Goal: Information Seeking & Learning: Learn about a topic

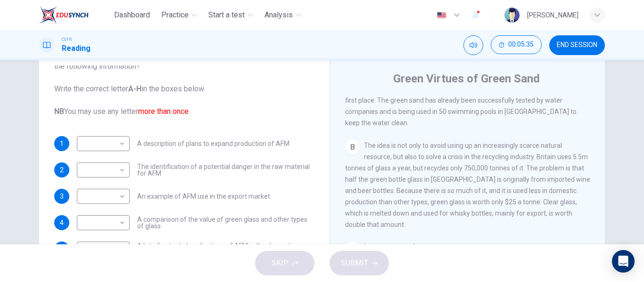
scroll to position [291, 0]
click at [456, 167] on span "The idea is not only to avoid using up an increasingly scarce natural resource,…" at bounding box center [467, 185] width 245 height 87
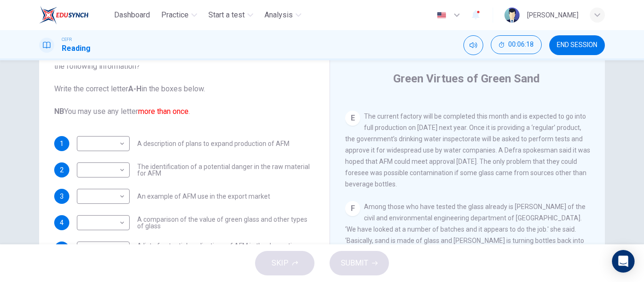
scroll to position [648, 0]
click at [102, 163] on body "Dashboard Practice Start a test Analysis English en ​ [PERSON_NAME] CEFR Readin…" at bounding box center [322, 141] width 644 height 282
click at [97, 217] on li "E" at bounding box center [100, 221] width 53 height 15
type input "E"
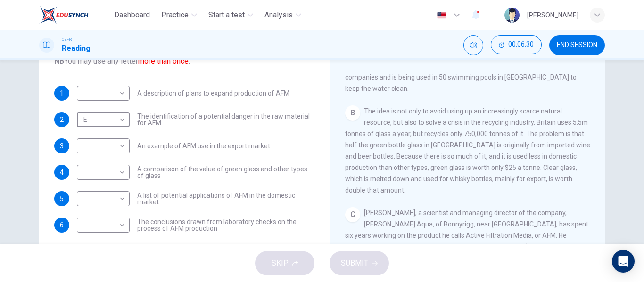
scroll to position [300, 0]
click at [103, 166] on body "Dashboard Practice Start a test Analysis English en ​ AMNI HUSNA BINTI MOHD ZAI…" at bounding box center [322, 141] width 644 height 282
click at [101, 171] on li "B" at bounding box center [100, 176] width 53 height 15
type input "B"
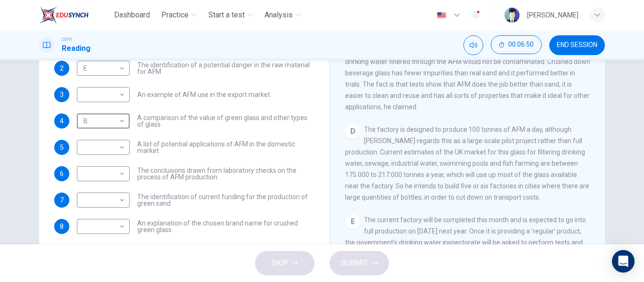
scroll to position [468, 0]
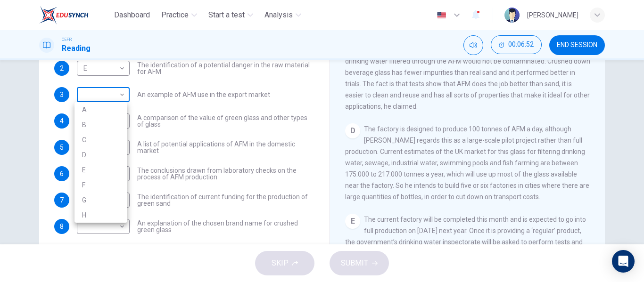
click at [118, 88] on body "Dashboard Practice Start a test Analysis English en ​ AMNI HUSNA BINTI MOHD ZAI…" at bounding box center [322, 141] width 644 height 282
click at [118, 88] on div at bounding box center [322, 141] width 644 height 282
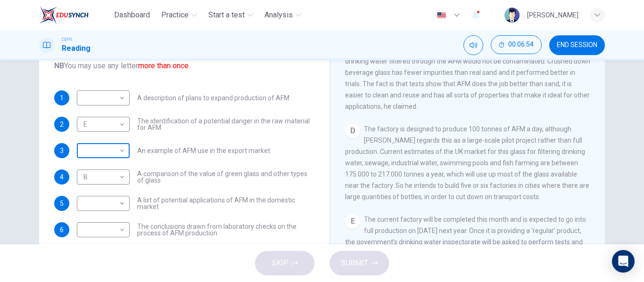
scroll to position [19, 0]
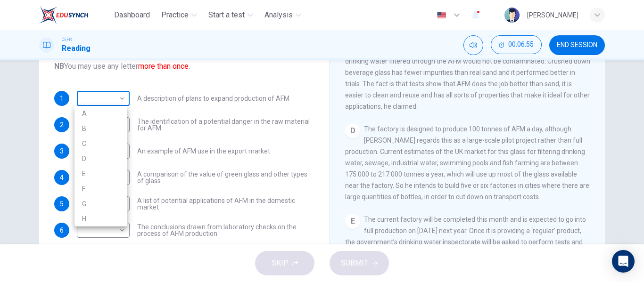
click at [118, 106] on body "Dashboard Practice Start a test Analysis English en ​ AMNI HUSNA BINTI MOHD ZAI…" at bounding box center [322, 141] width 644 height 282
click at [100, 154] on li "D" at bounding box center [100, 158] width 53 height 15
type input "D"
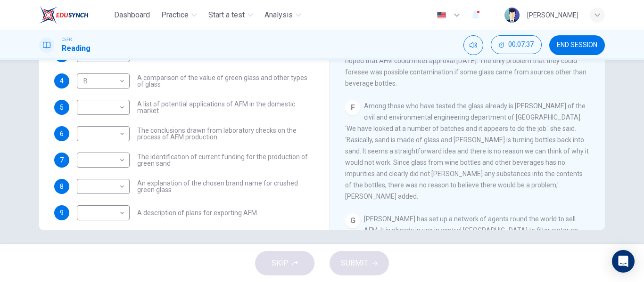
scroll to position [596, 0]
click at [347, 169] on div "F Among those who have tested the glass already is Caroline Fitzpatrick of the …" at bounding box center [467, 152] width 245 height 102
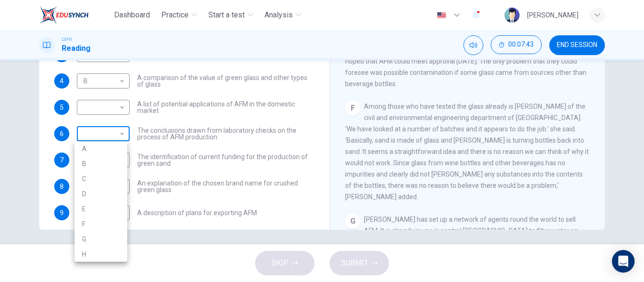
click at [100, 129] on body "Dashboard Practice Start a test Analysis English en ​ AMNI HUSNA BINTI MOHD ZAI…" at bounding box center [322, 141] width 644 height 282
click at [99, 221] on li "F" at bounding box center [100, 224] width 53 height 15
type input "F"
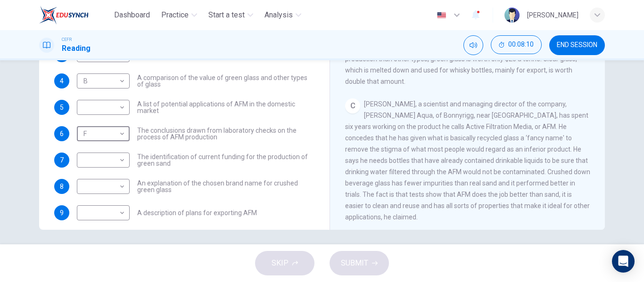
scroll to position [284, 0]
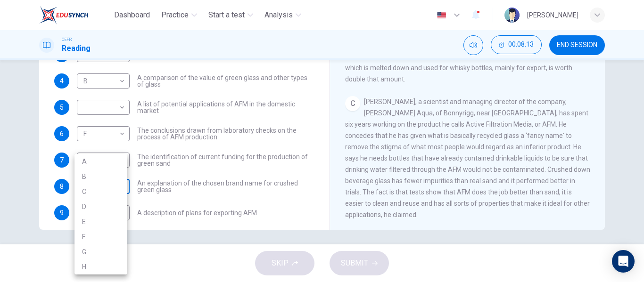
click at [83, 185] on body "Dashboard Practice Start a test Analysis English en ​ AMNI HUSNA BINTI MOHD ZAI…" at bounding box center [322, 141] width 644 height 282
click at [88, 191] on li "C" at bounding box center [100, 191] width 53 height 15
type input "C"
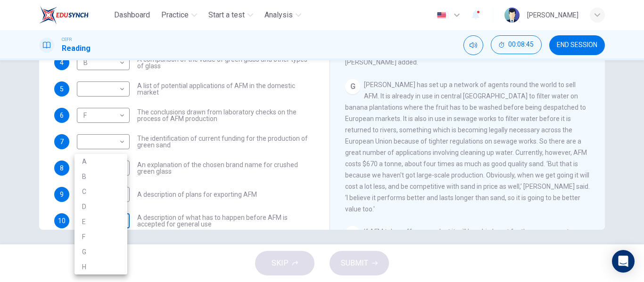
scroll to position [63, 0]
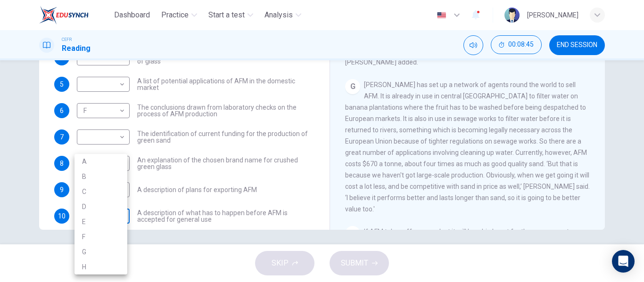
click at [118, 224] on body "Dashboard Practice Start a test Analysis English en ​ AMNI HUSNA BINTI MOHD ZAI…" at bounding box center [322, 141] width 644 height 282
click at [139, 193] on div at bounding box center [322, 141] width 644 height 282
click at [117, 191] on body "Dashboard Practice Start a test Analysis English en ​ AMNI HUSNA BINTI MOHD ZAI…" at bounding box center [322, 141] width 644 height 282
click at [114, 257] on li "G" at bounding box center [100, 252] width 53 height 15
type input "G"
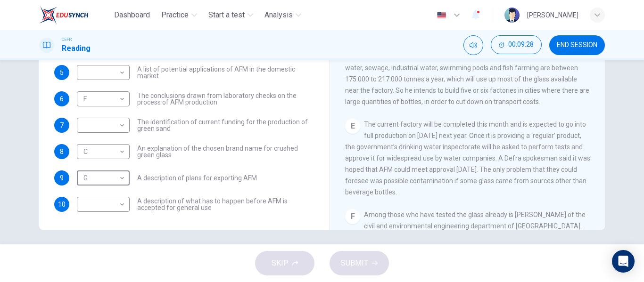
scroll to position [487, 0]
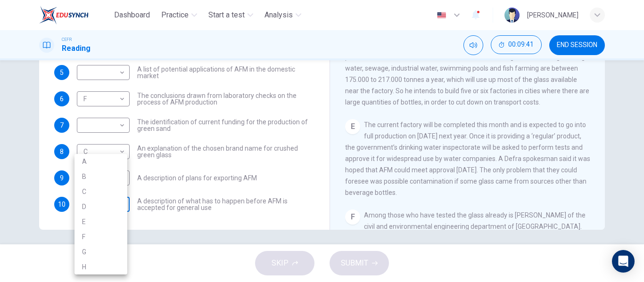
click at [78, 207] on body "Dashboard Practice Start a test Analysis English en ​ AMNI HUSNA BINTI MOHD ZAI…" at bounding box center [322, 141] width 644 height 282
click at [78, 225] on li "E" at bounding box center [100, 221] width 53 height 15
type input "E"
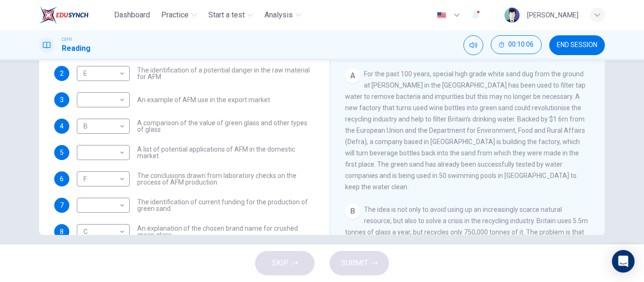
scroll to position [80, 0]
click at [103, 202] on body "Dashboard Practice Start a test Analysis English en ​ AMNI HUSNA BINTI MOHD ZAI…" at bounding box center [322, 141] width 644 height 282
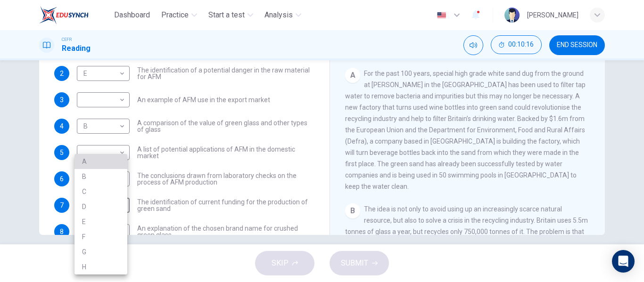
click at [100, 167] on li "A" at bounding box center [100, 161] width 53 height 15
type input "A"
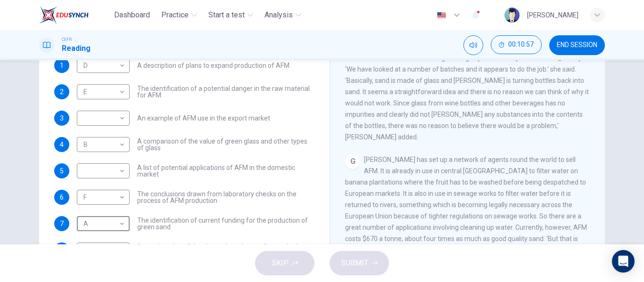
scroll to position [678, 0]
click at [94, 115] on body "Dashboard Practice Start a test Analysis English en ​ AMNI HUSNA BINTI MOHD ZAI…" at bounding box center [322, 141] width 644 height 282
click at [82, 223] on li "G" at bounding box center [100, 223] width 53 height 15
type input "G"
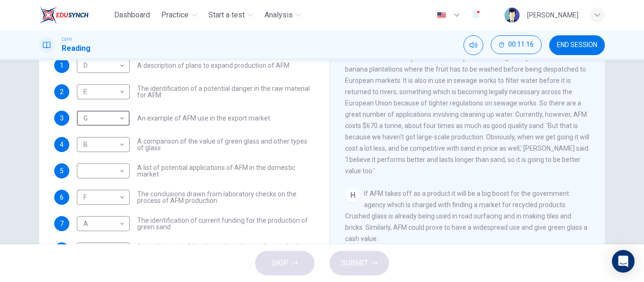
scroll to position [791, 0]
click at [77, 178] on body "Dashboard Practice Start a test Analysis English en ​ AMNI HUSNA BINTI MOHD ZAI…" at bounding box center [322, 141] width 644 height 282
click at [102, 270] on li "H" at bounding box center [100, 267] width 53 height 15
type input "H"
click at [378, 258] on button "SUBMIT" at bounding box center [358, 263] width 59 height 24
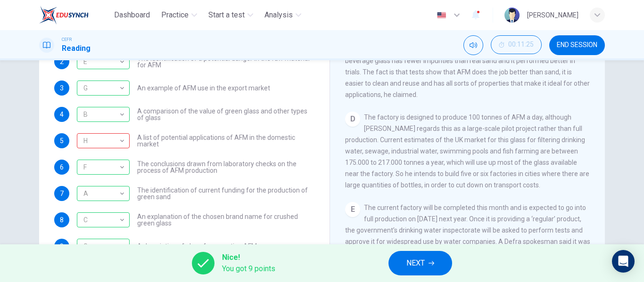
scroll to position [457, 0]
click at [412, 269] on span "NEXT" at bounding box center [415, 263] width 18 height 13
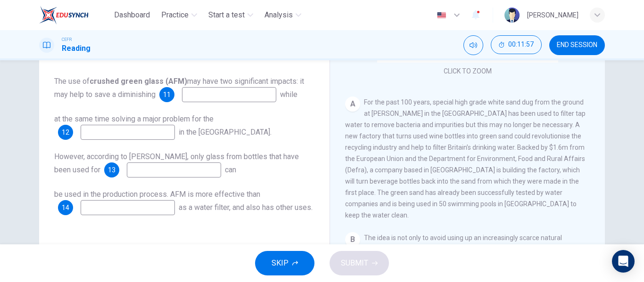
scroll to position [98, 0]
click at [236, 100] on input at bounding box center [229, 94] width 94 height 15
type input "white sand"
click at [138, 127] on input at bounding box center [128, 132] width 94 height 15
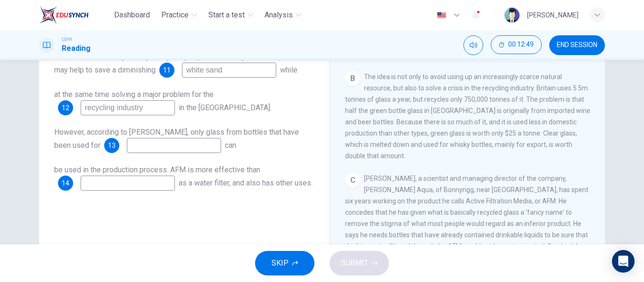
scroll to position [236, 0]
type input "recycling industry"
click at [171, 147] on input at bounding box center [174, 145] width 94 height 15
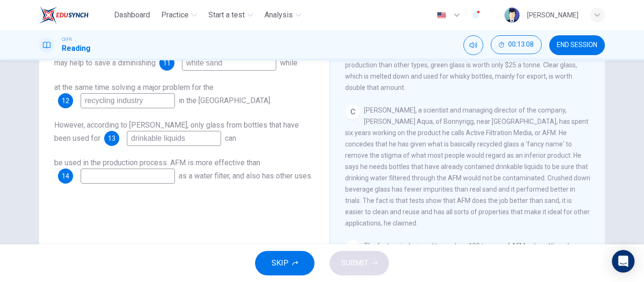
scroll to position [156, 0]
type input "drinkable liquids"
click at [126, 171] on input at bounding box center [128, 175] width 94 height 15
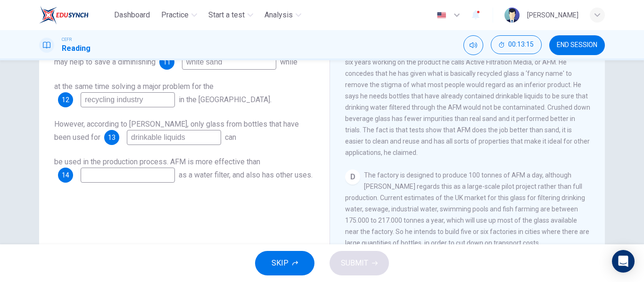
scroll to position [366, 0]
type input "d"
type input "sand"
click at [373, 268] on button "SUBMIT" at bounding box center [358, 263] width 59 height 24
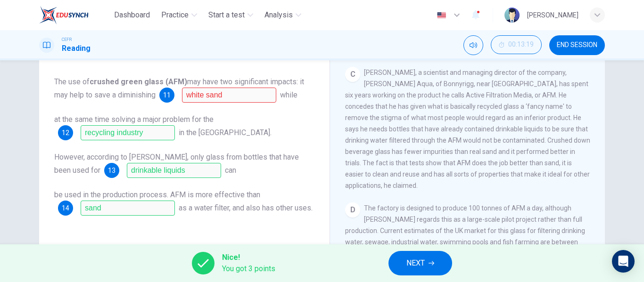
scroll to position [123, 0]
click at [399, 267] on button "NEXT" at bounding box center [420, 263] width 64 height 24
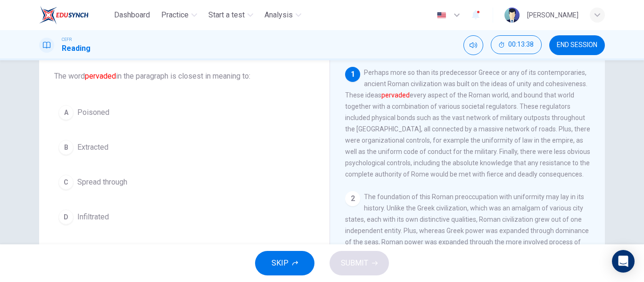
scroll to position [54, 0]
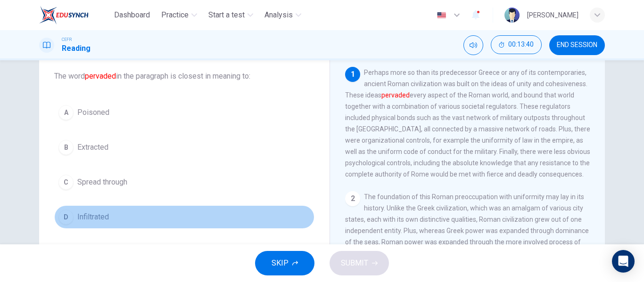
click at [62, 212] on div "D" at bounding box center [65, 217] width 15 height 15
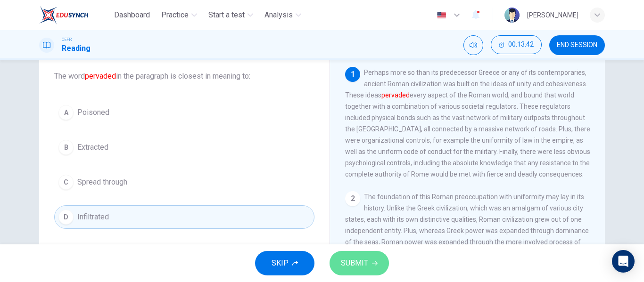
click at [376, 267] on button "SUBMIT" at bounding box center [358, 263] width 59 height 24
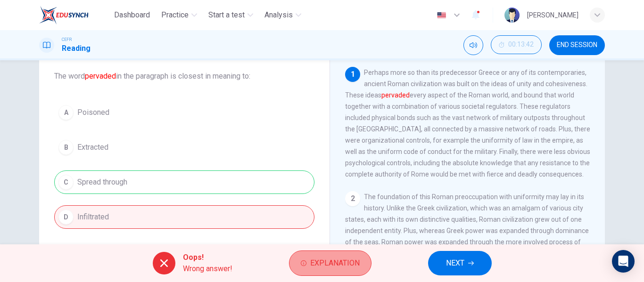
click at [300, 261] on button "Explanation" at bounding box center [330, 263] width 82 height 25
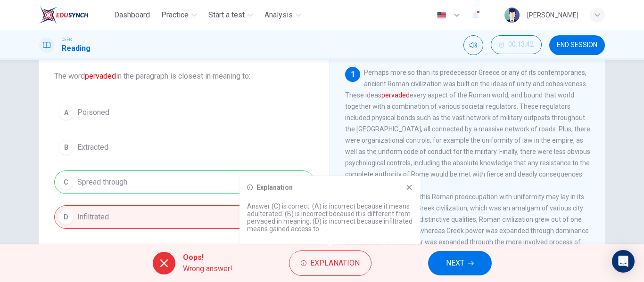
click at [409, 188] on icon at bounding box center [409, 187] width 5 height 5
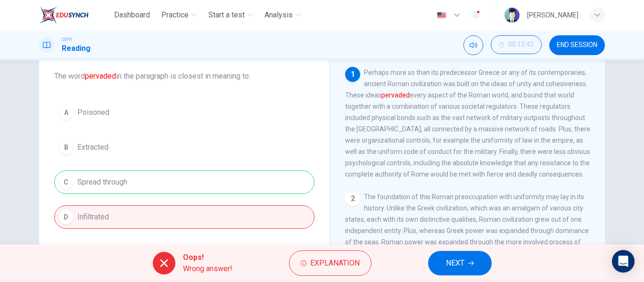
click at [465, 265] on button "NEXT" at bounding box center [460, 263] width 64 height 24
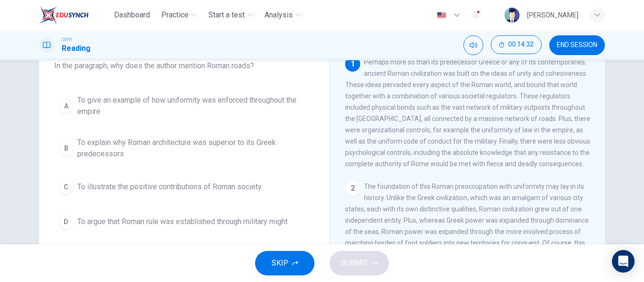
scroll to position [65, 0]
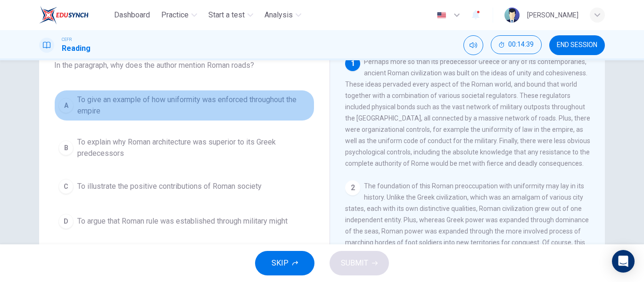
click at [66, 102] on div "A" at bounding box center [65, 105] width 15 height 15
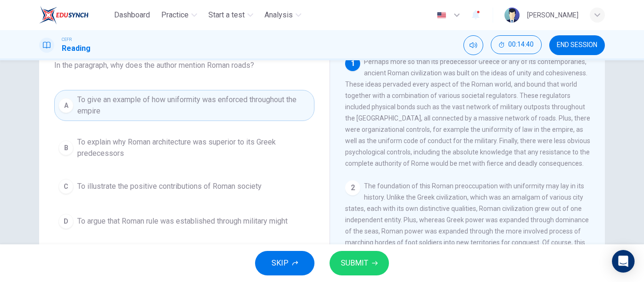
scroll to position [60, 0]
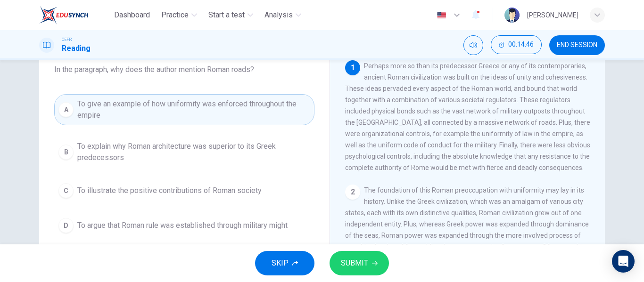
click at [359, 258] on span "SUBMIT" at bounding box center [354, 263] width 27 height 13
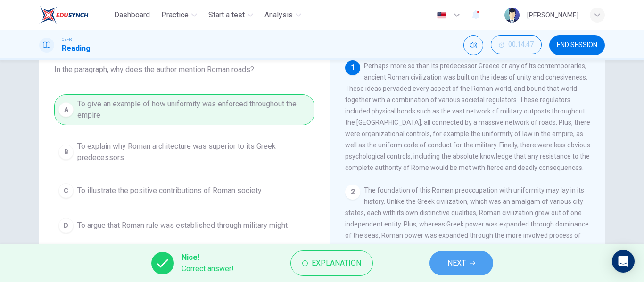
click at [444, 260] on button "NEXT" at bounding box center [461, 263] width 64 height 24
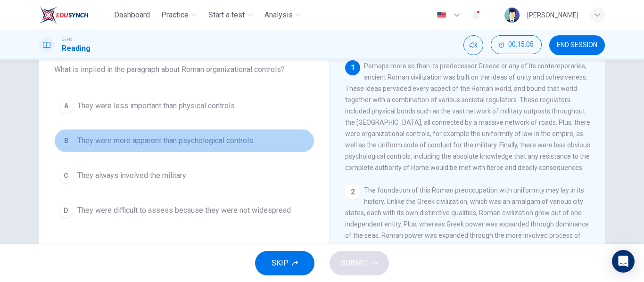
click at [73, 141] on button "B They were more apparent than psychological controls" at bounding box center [184, 141] width 260 height 24
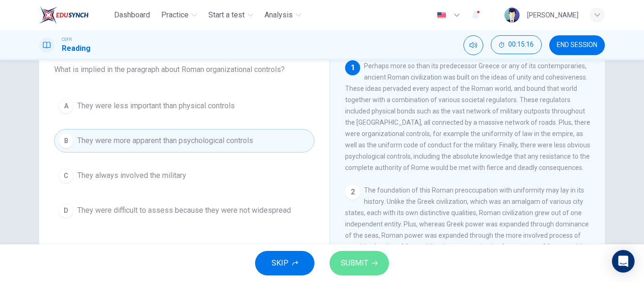
click at [343, 275] on button "SUBMIT" at bounding box center [358, 263] width 59 height 24
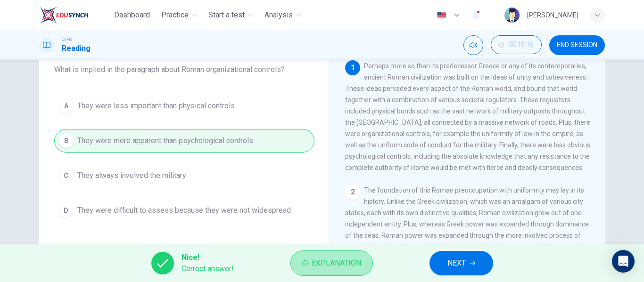
click at [343, 275] on button "Explanation" at bounding box center [331, 263] width 82 height 25
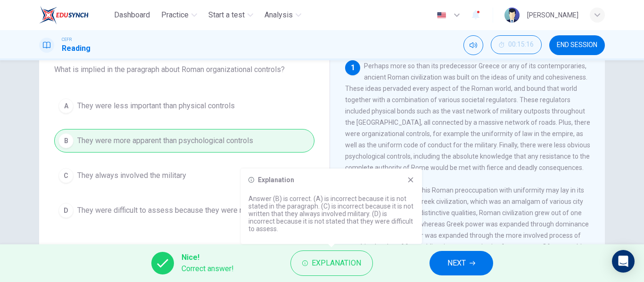
click at [413, 178] on icon at bounding box center [410, 180] width 5 height 5
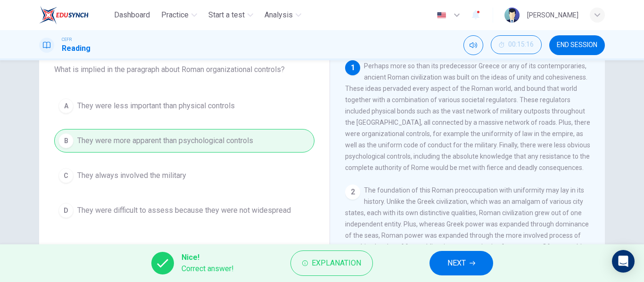
click at [441, 264] on button "NEXT" at bounding box center [461, 263] width 64 height 24
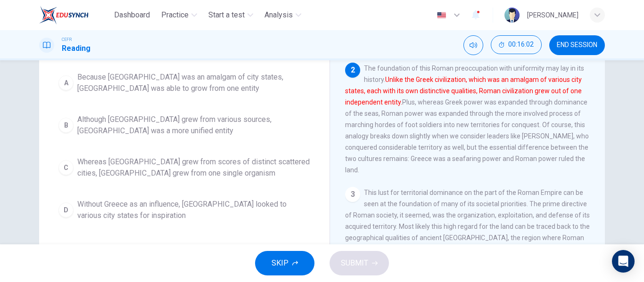
scroll to position [110, 0]
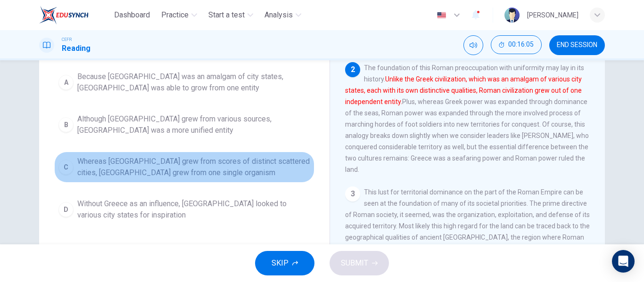
click at [66, 172] on div "C" at bounding box center [65, 167] width 15 height 15
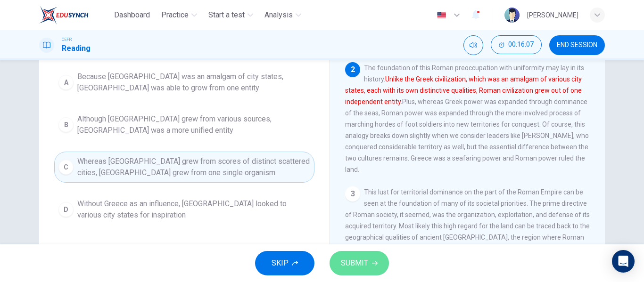
click at [360, 274] on button "SUBMIT" at bounding box center [358, 263] width 59 height 24
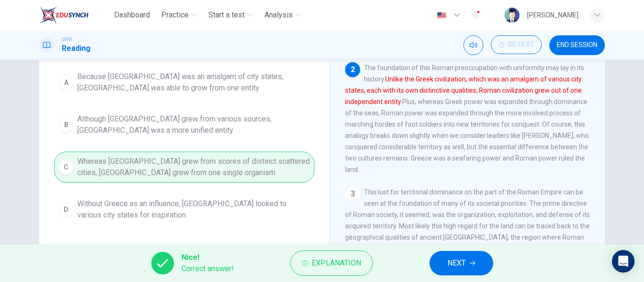
click at [456, 255] on button "NEXT" at bounding box center [461, 263] width 64 height 24
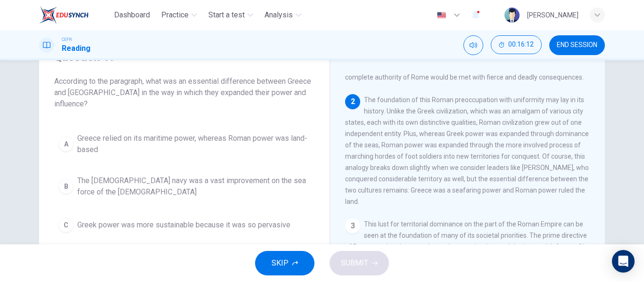
scroll to position [103, 0]
click at [70, 137] on div "A" at bounding box center [65, 144] width 15 height 15
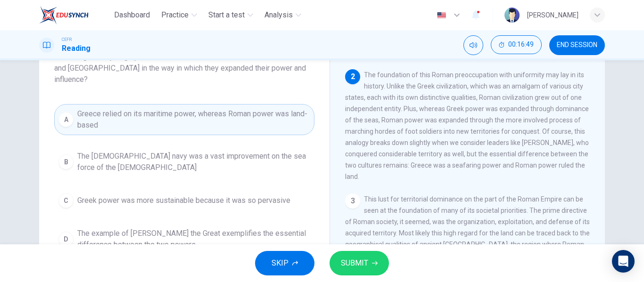
scroll to position [82, 0]
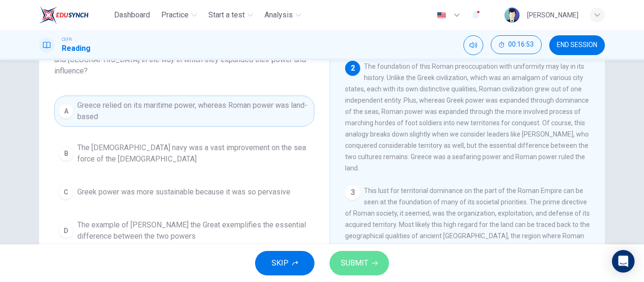
click at [348, 265] on span "SUBMIT" at bounding box center [354, 263] width 27 height 13
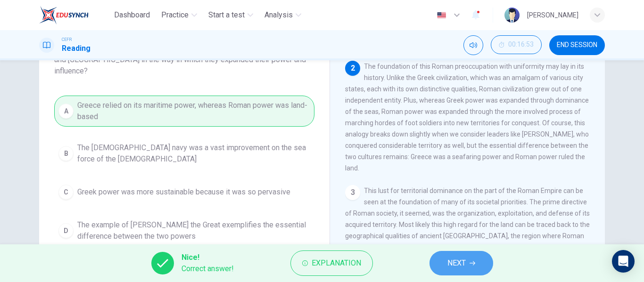
click at [443, 255] on button "NEXT" at bounding box center [461, 263] width 64 height 24
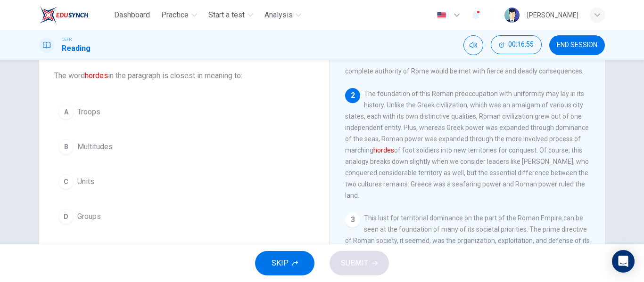
scroll to position [55, 0]
click at [67, 105] on div "A" at bounding box center [65, 111] width 15 height 15
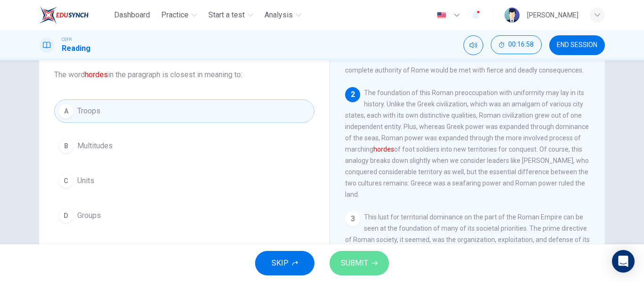
click at [347, 252] on button "SUBMIT" at bounding box center [358, 263] width 59 height 24
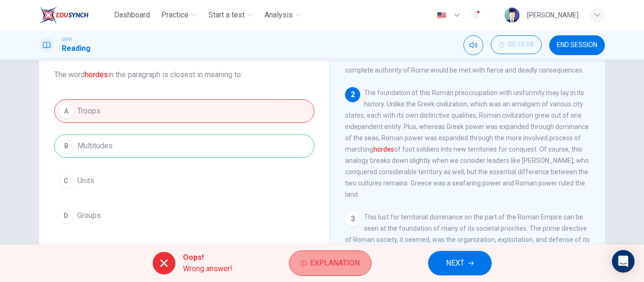
click at [347, 255] on button "Explanation" at bounding box center [330, 263] width 82 height 25
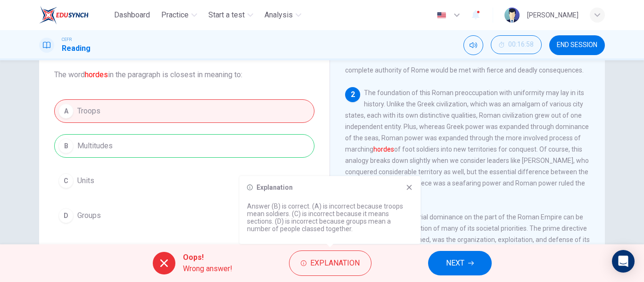
click at [410, 179] on div "Explanation Answer (B) is correct. (A) is incorrect because troops mean soldier…" at bounding box center [329, 210] width 181 height 68
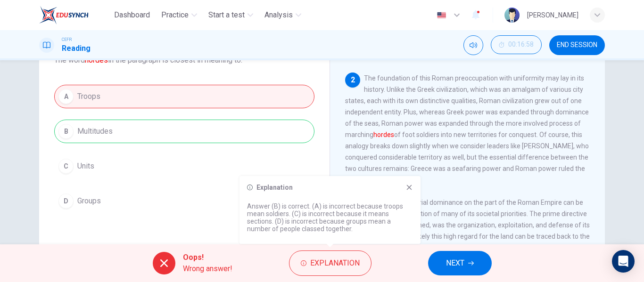
scroll to position [70, 0]
click at [434, 266] on button "NEXT" at bounding box center [460, 263] width 64 height 24
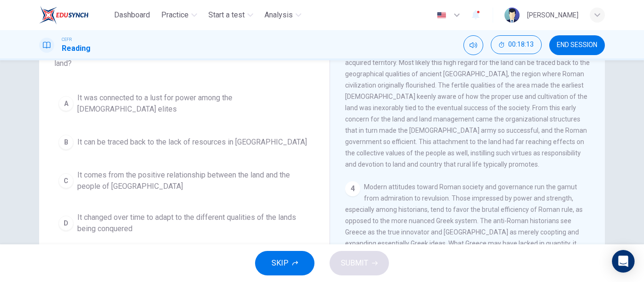
scroll to position [78, 0]
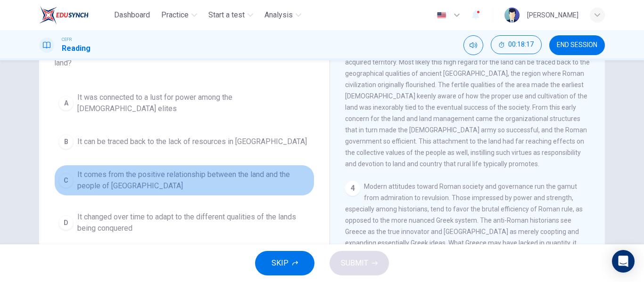
click at [60, 173] on div "C" at bounding box center [65, 180] width 15 height 15
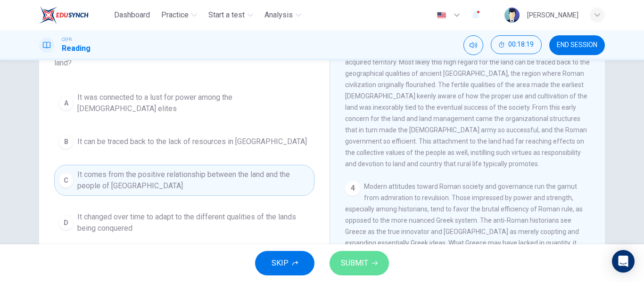
click at [356, 269] on span "SUBMIT" at bounding box center [354, 263] width 27 height 13
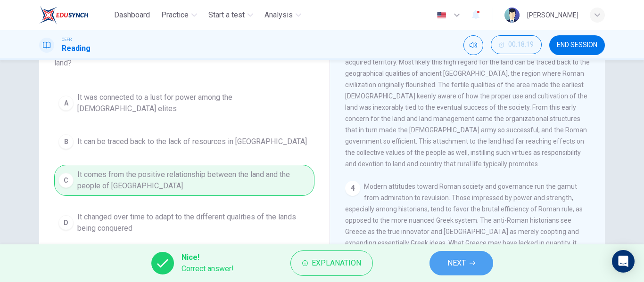
click at [461, 257] on span "NEXT" at bounding box center [456, 263] width 18 height 13
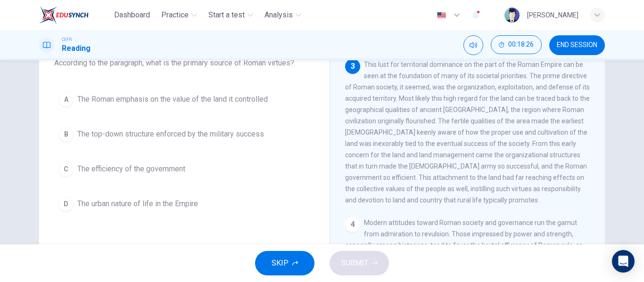
scroll to position [66, 0]
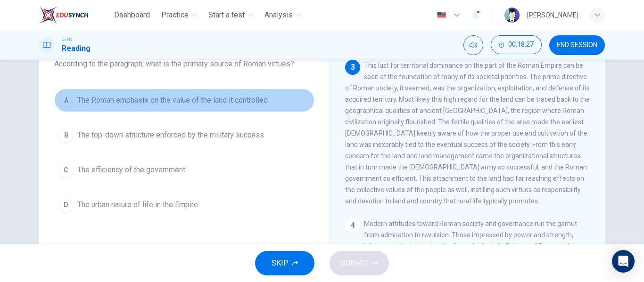
click at [61, 92] on button "A The Roman emphasis on the value of the land it controlled" at bounding box center [184, 101] width 260 height 24
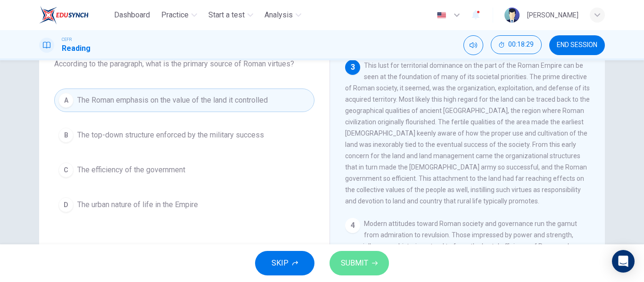
click at [341, 267] on span "SUBMIT" at bounding box center [354, 263] width 27 height 13
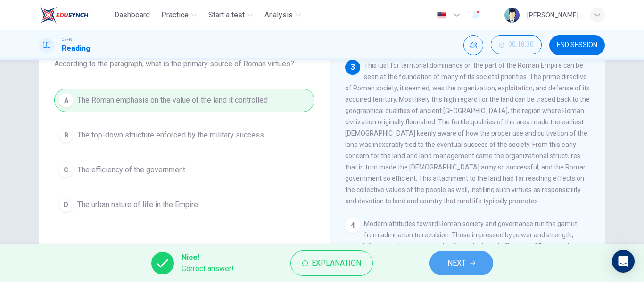
click at [456, 267] on span "NEXT" at bounding box center [456, 263] width 18 height 13
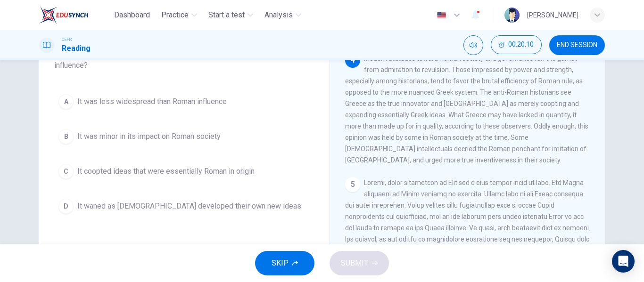
scroll to position [77, 0]
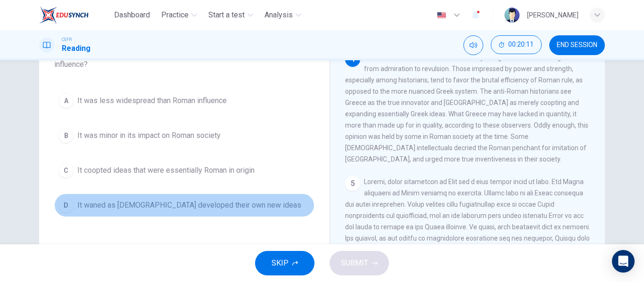
click at [68, 207] on div "D" at bounding box center [65, 205] width 15 height 15
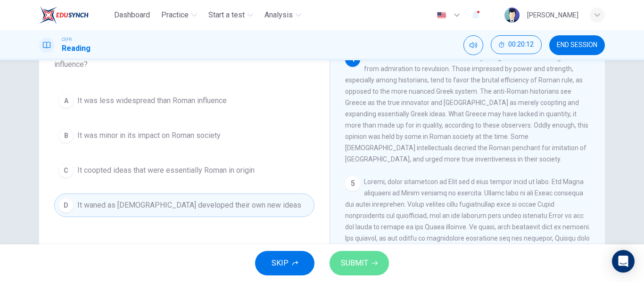
click at [380, 270] on button "SUBMIT" at bounding box center [358, 263] width 59 height 24
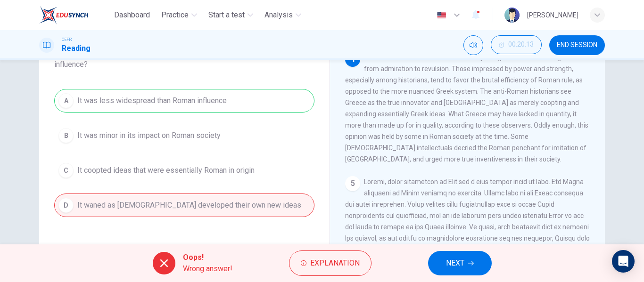
click at [423, 256] on div "Oops! Wrong answer! Explanation NEXT" at bounding box center [322, 264] width 644 height 38
click at [446, 260] on span "NEXT" at bounding box center [455, 263] width 18 height 13
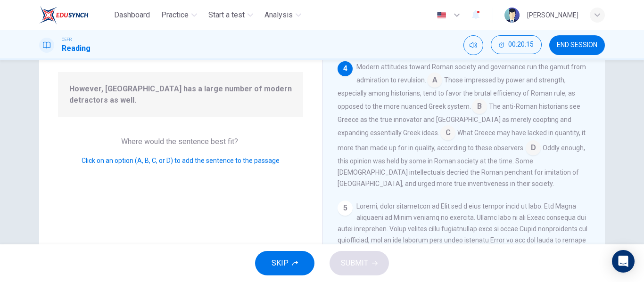
scroll to position [382, 0]
click at [440, 141] on input at bounding box center [447, 133] width 15 height 15
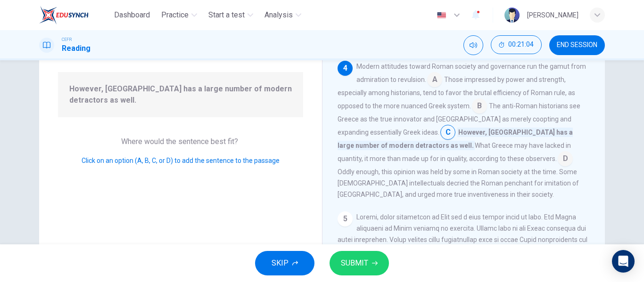
click at [475, 114] on input at bounding box center [479, 106] width 15 height 15
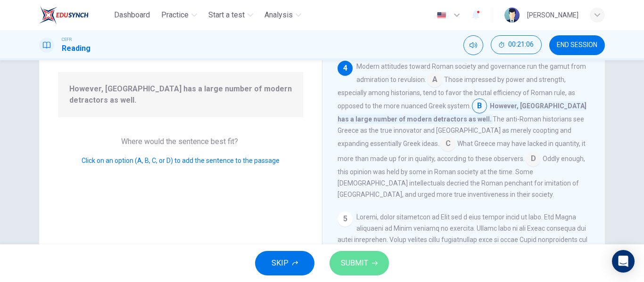
click at [363, 256] on button "SUBMIT" at bounding box center [358, 263] width 59 height 24
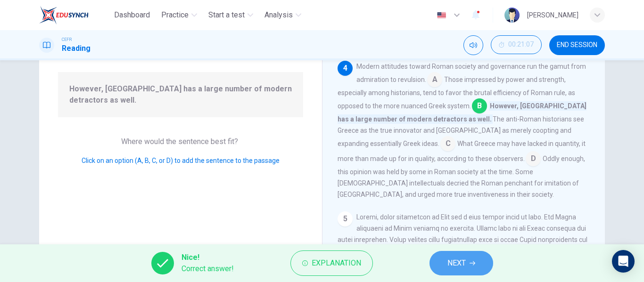
click at [468, 259] on button "NEXT" at bounding box center [461, 263] width 64 height 24
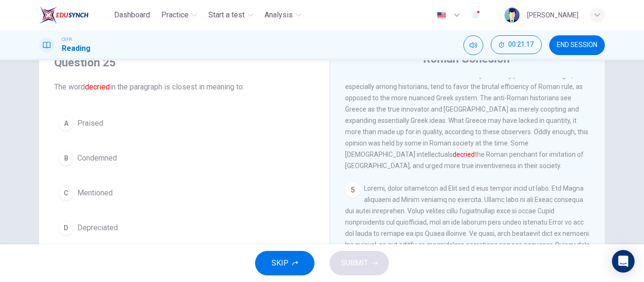
scroll to position [54, 0]
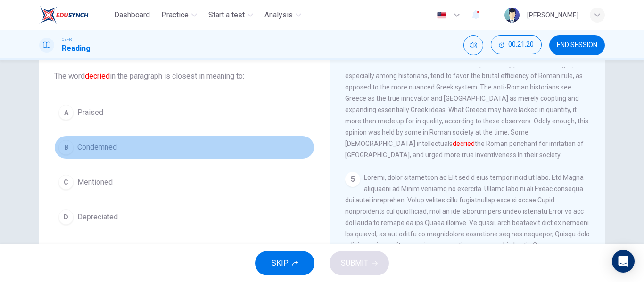
click at [77, 144] on span "Condemned" at bounding box center [97, 147] width 40 height 11
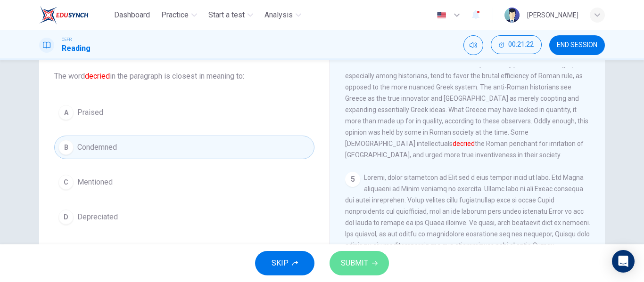
click at [342, 255] on button "SUBMIT" at bounding box center [358, 263] width 59 height 24
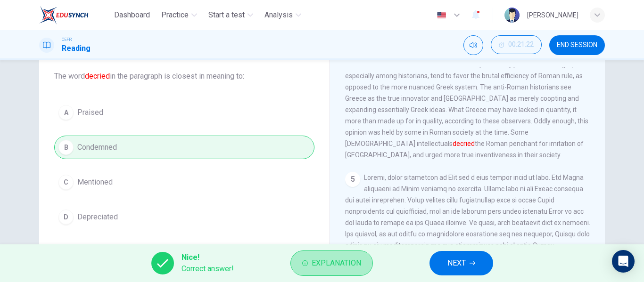
click at [342, 255] on button "Explanation" at bounding box center [331, 263] width 82 height 25
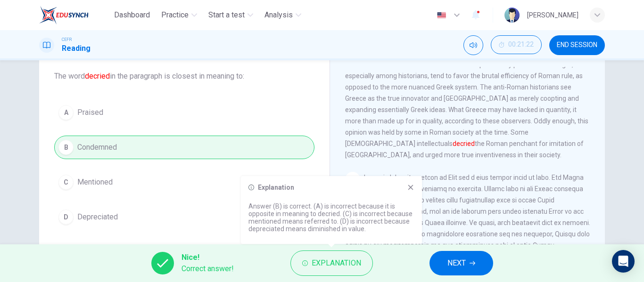
click at [416, 188] on div "Explanation Answer (B) is correct. (A) is incorrect because it is opposite in m…" at bounding box center [331, 210] width 181 height 68
click at [408, 184] on icon at bounding box center [411, 188] width 8 height 8
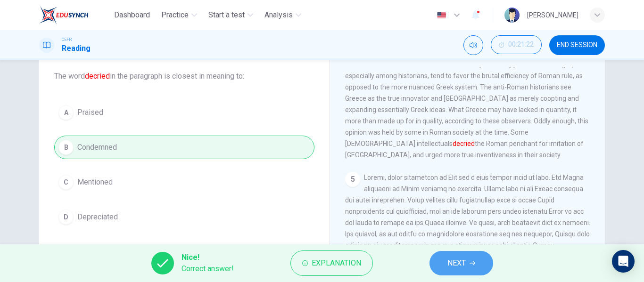
click at [451, 258] on span "NEXT" at bounding box center [456, 263] width 18 height 13
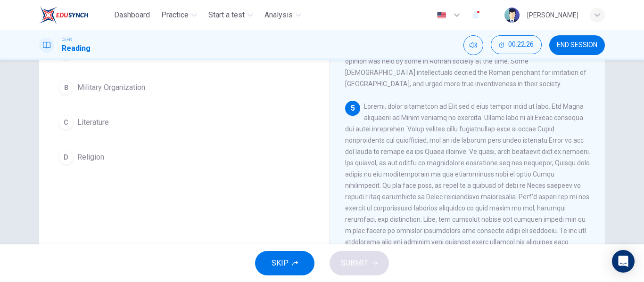
scroll to position [125, 0]
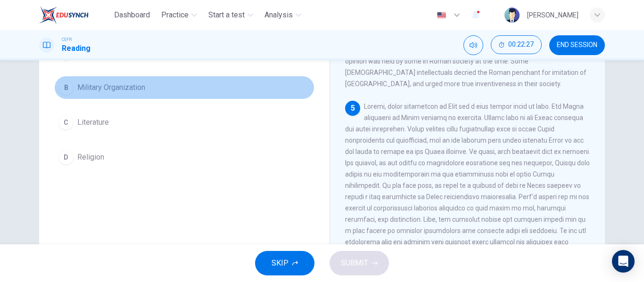
click at [69, 89] on div "B" at bounding box center [65, 87] width 15 height 15
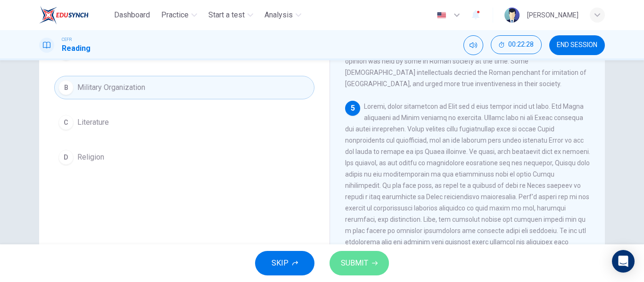
click at [373, 263] on icon "button" at bounding box center [375, 263] width 6 height 4
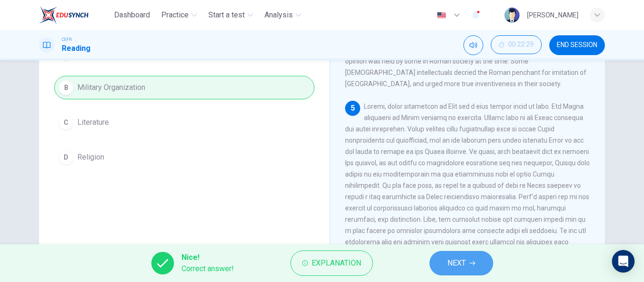
click at [432, 263] on button "NEXT" at bounding box center [461, 263] width 64 height 24
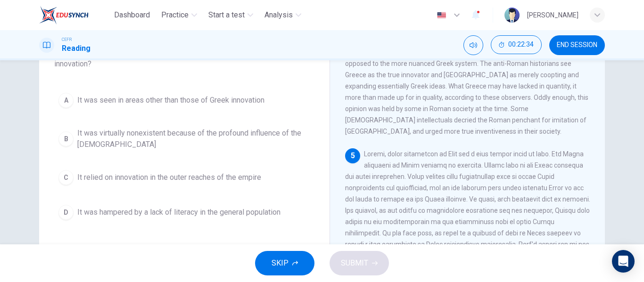
scroll to position [77, 0]
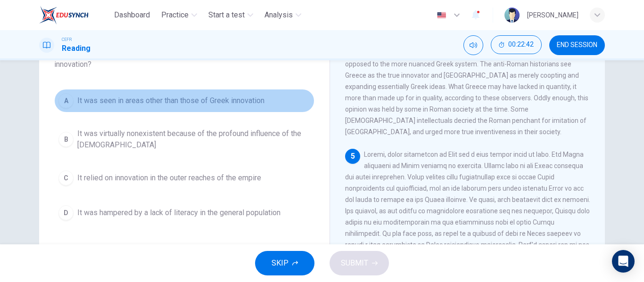
click at [54, 100] on button "A It was seen in areas other than those of Greek innovation" at bounding box center [184, 101] width 260 height 24
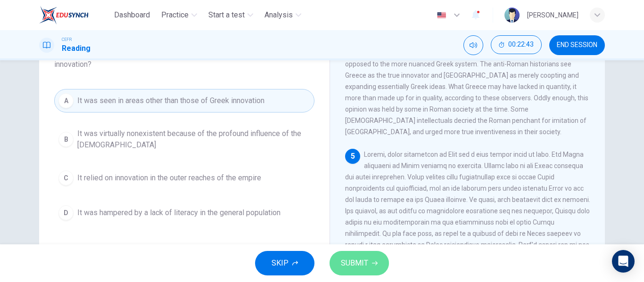
click at [378, 271] on button "SUBMIT" at bounding box center [358, 263] width 59 height 24
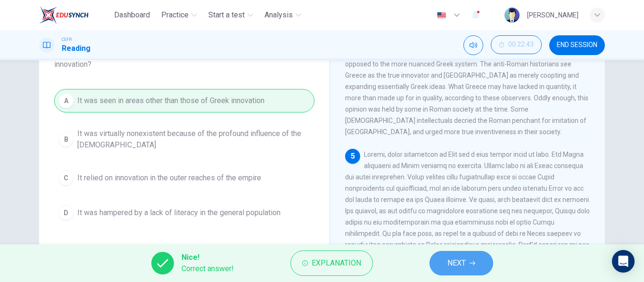
click at [439, 259] on button "NEXT" at bounding box center [461, 263] width 64 height 24
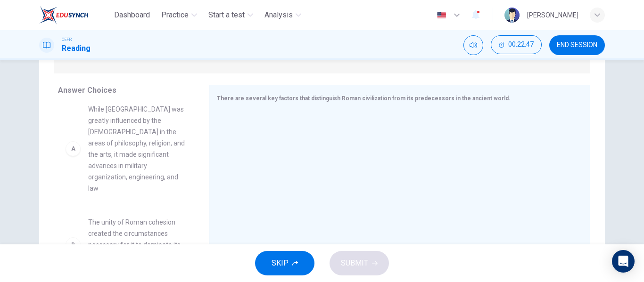
scroll to position [9, 0]
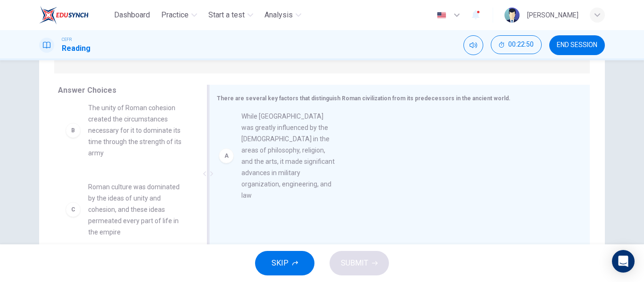
drag, startPoint x: 131, startPoint y: 149, endPoint x: 290, endPoint y: 157, distance: 158.5
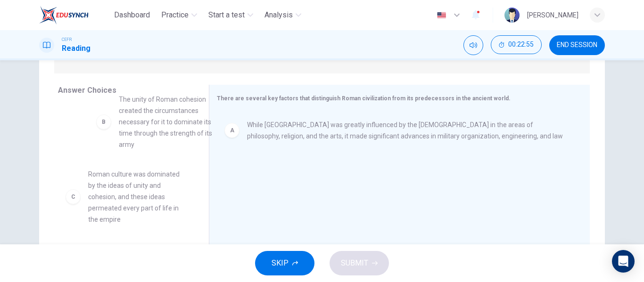
scroll to position [0, 0]
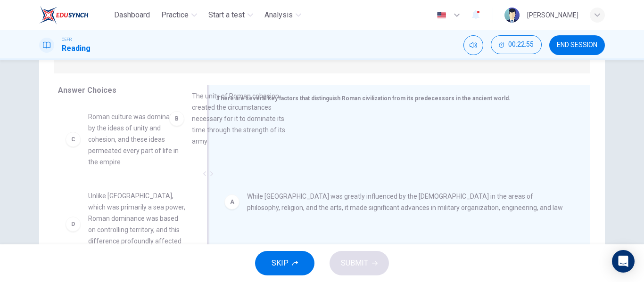
drag, startPoint x: 119, startPoint y: 141, endPoint x: 228, endPoint y: 133, distance: 109.6
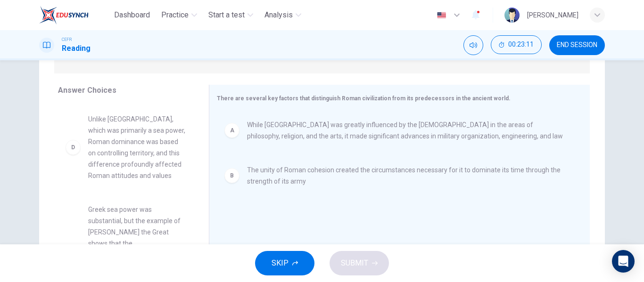
scroll to position [77, 0]
drag, startPoint x: 105, startPoint y: 158, endPoint x: 114, endPoint y: 158, distance: 8.5
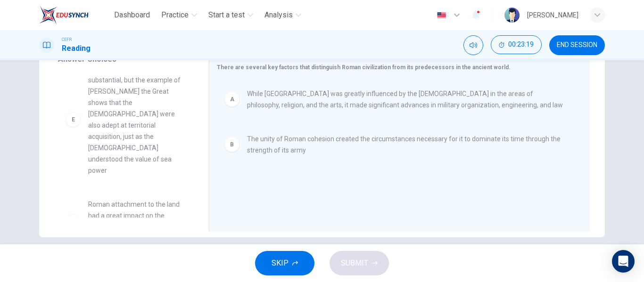
scroll to position [170, 0]
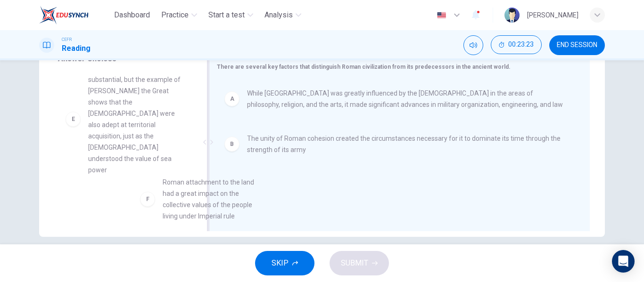
drag, startPoint x: 124, startPoint y: 187, endPoint x: 205, endPoint y: 199, distance: 82.0
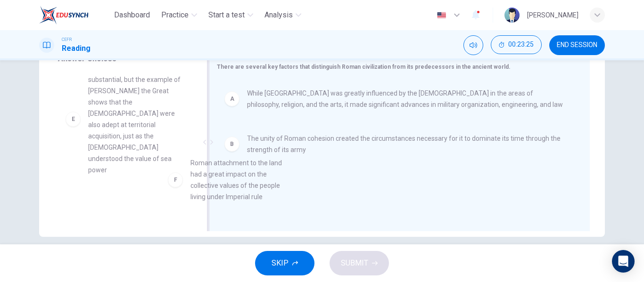
drag, startPoint x: 148, startPoint y: 196, endPoint x: 265, endPoint y: 188, distance: 117.1
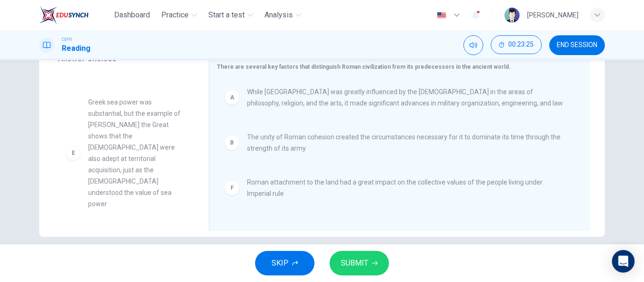
scroll to position [119, 0]
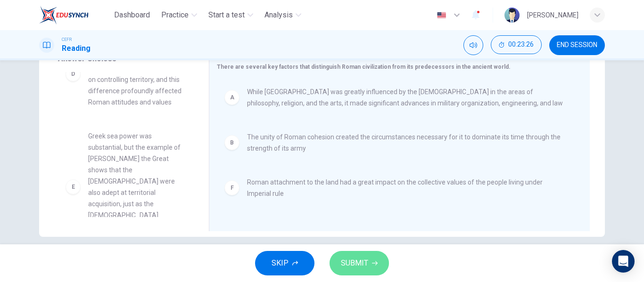
click at [352, 256] on button "SUBMIT" at bounding box center [358, 263] width 59 height 24
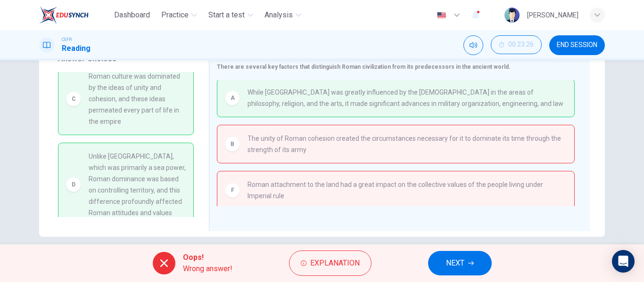
scroll to position [10, 0]
click at [463, 254] on button "NEXT" at bounding box center [460, 263] width 64 height 24
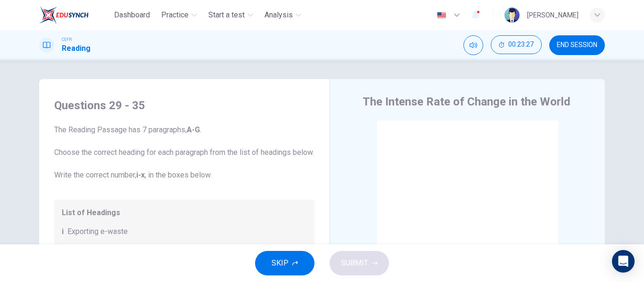
scroll to position [39, 0]
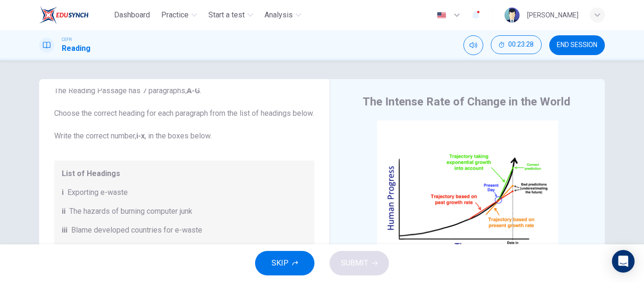
click at [163, 0] on div "Dashboard Practice Start a test Analysis English en ​ AMNI HUSNA BINTI MOHD ZAI…" at bounding box center [321, 15] width 565 height 30
click at [164, 6] on div "Dashboard Practice Start a test Analysis" at bounding box center [172, 15] width 266 height 19
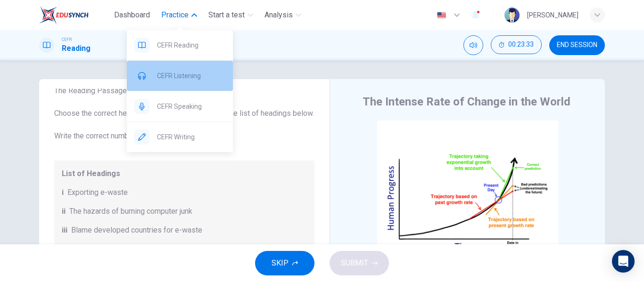
click at [168, 72] on span "CEFR Listening" at bounding box center [191, 75] width 68 height 11
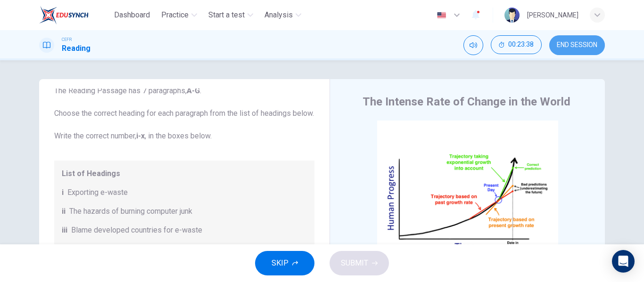
click at [577, 43] on span "END SESSION" at bounding box center [576, 45] width 41 height 8
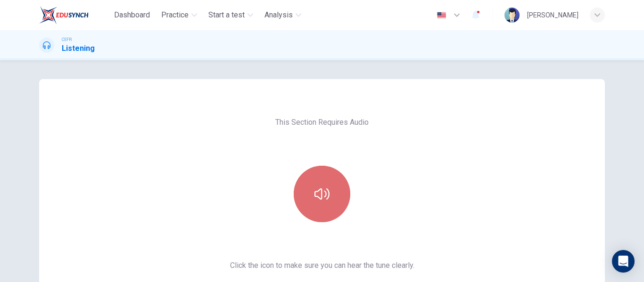
click at [336, 187] on button "button" at bounding box center [322, 194] width 57 height 57
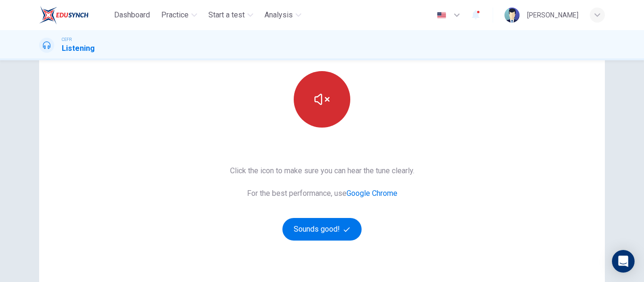
scroll to position [98, 0]
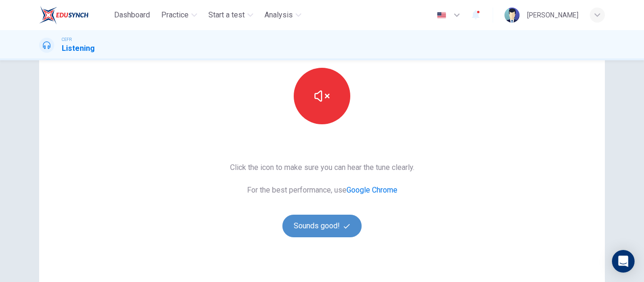
click at [333, 223] on button "Sounds good!" at bounding box center [321, 226] width 79 height 23
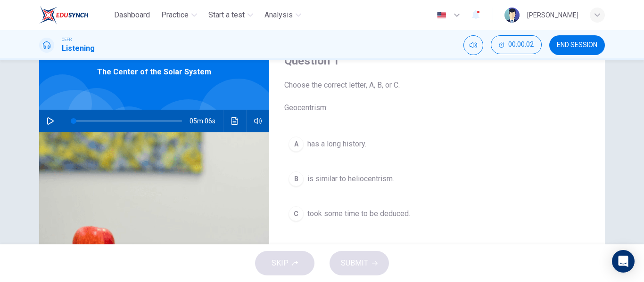
scroll to position [45, 0]
click at [46, 114] on button "button" at bounding box center [50, 121] width 15 height 23
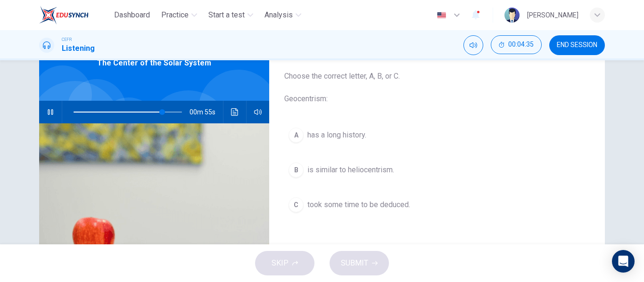
scroll to position [51, 0]
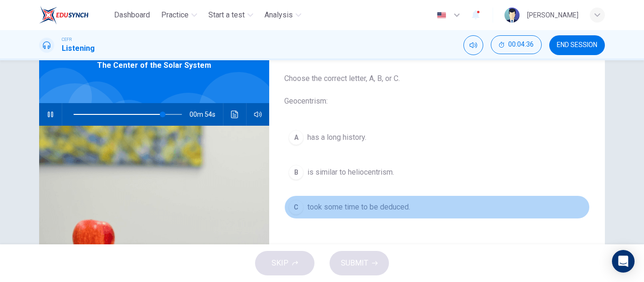
click at [291, 206] on div "C" at bounding box center [295, 207] width 15 height 15
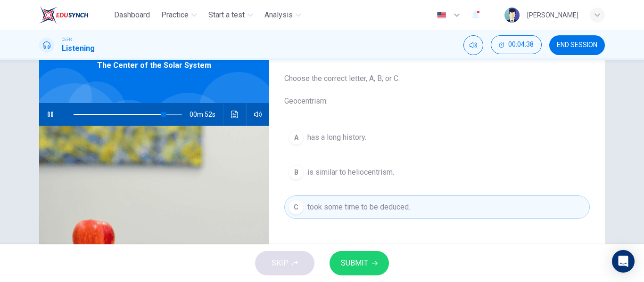
click at [294, 138] on div "A" at bounding box center [295, 137] width 15 height 15
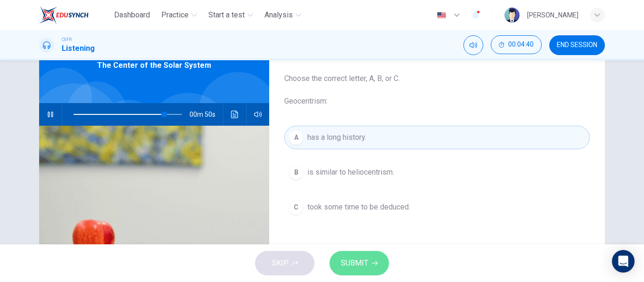
click at [339, 263] on button "SUBMIT" at bounding box center [358, 263] width 59 height 24
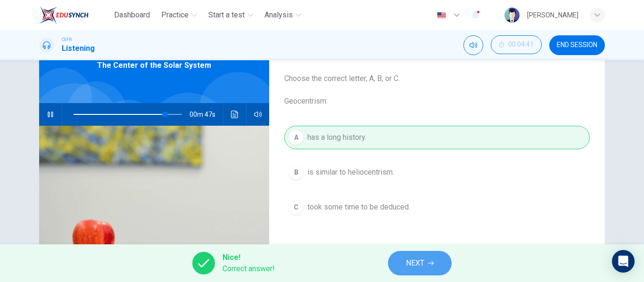
click at [418, 266] on span "NEXT" at bounding box center [415, 263] width 18 height 13
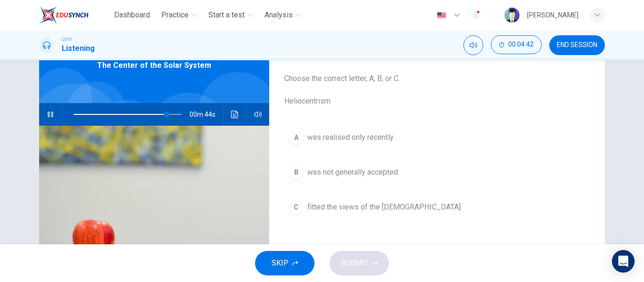
click at [298, 173] on div "B" at bounding box center [295, 172] width 15 height 15
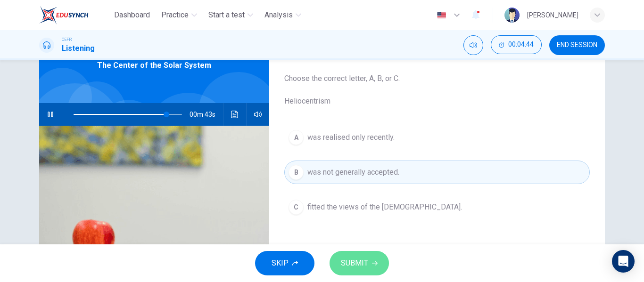
click at [351, 266] on span "SUBMIT" at bounding box center [354, 263] width 27 height 13
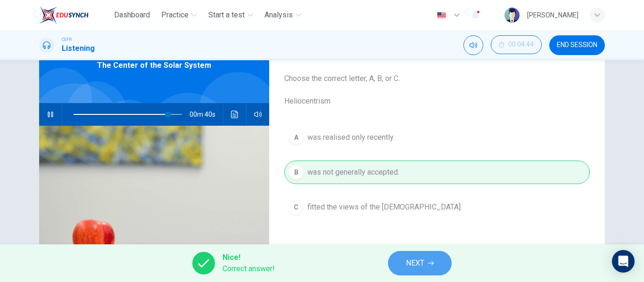
click at [419, 270] on button "NEXT" at bounding box center [420, 263] width 64 height 24
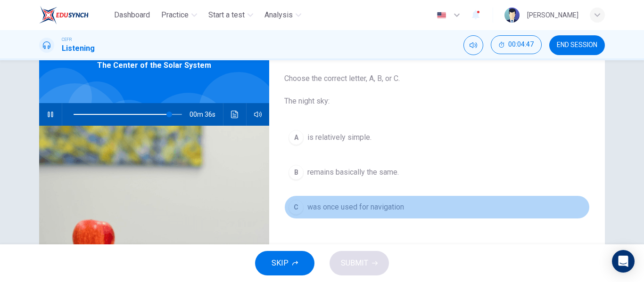
click at [297, 200] on button "C was once used for navigation" at bounding box center [436, 208] width 305 height 24
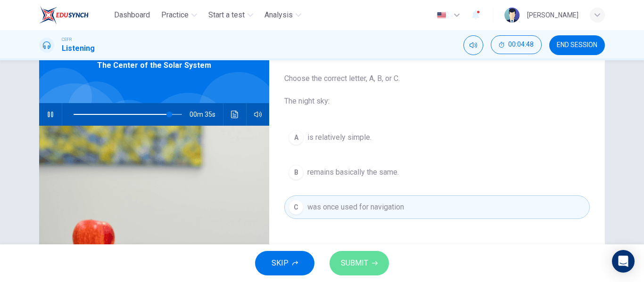
click at [348, 268] on span "SUBMIT" at bounding box center [354, 263] width 27 height 13
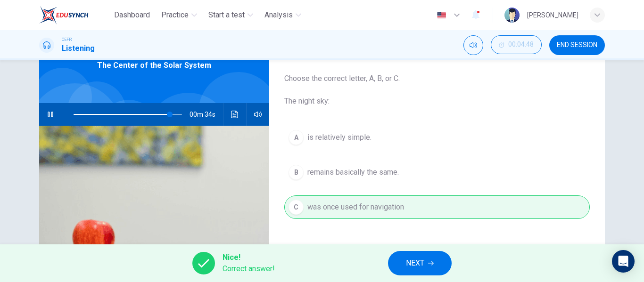
type input "89"
click at [411, 266] on span "NEXT" at bounding box center [415, 263] width 18 height 13
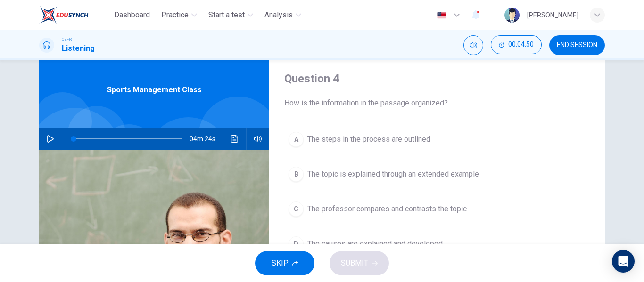
scroll to position [27, 0]
click at [52, 137] on button "button" at bounding box center [50, 139] width 15 height 23
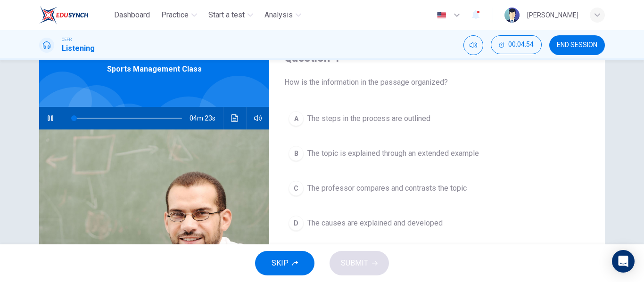
scroll to position [47, 0]
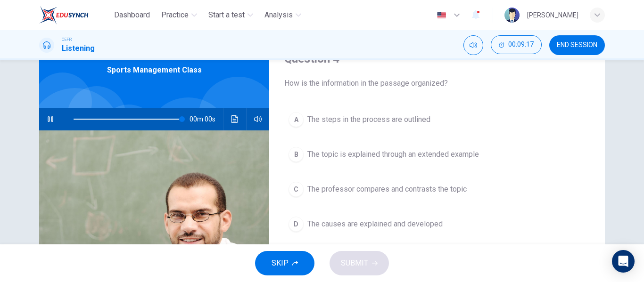
type input "0"
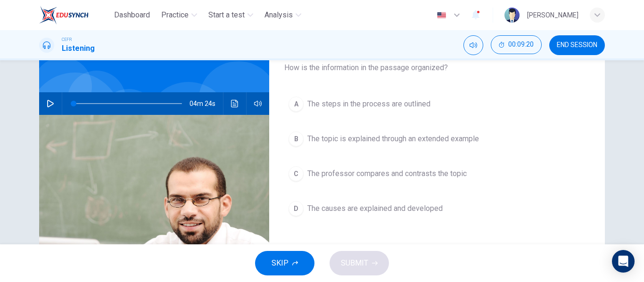
scroll to position [61, 0]
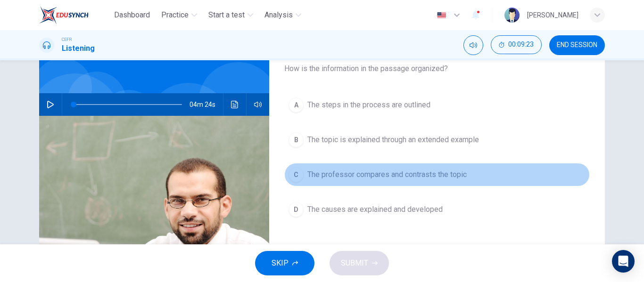
click at [297, 170] on div "C" at bounding box center [295, 174] width 15 height 15
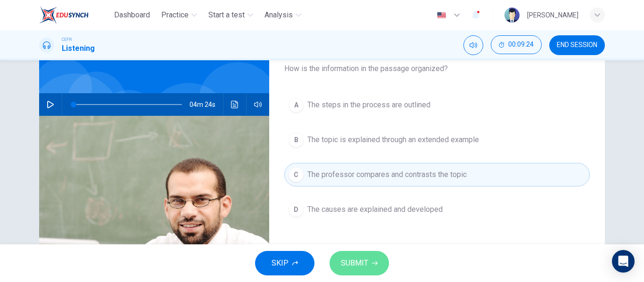
click at [360, 273] on button "SUBMIT" at bounding box center [358, 263] width 59 height 24
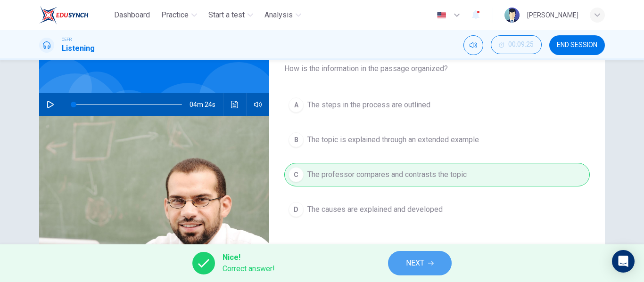
click at [408, 255] on button "NEXT" at bounding box center [420, 263] width 64 height 24
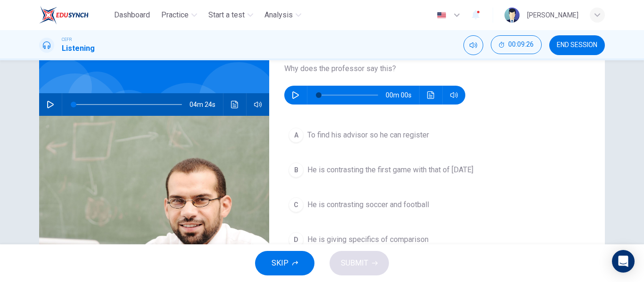
click at [288, 95] on button "button" at bounding box center [295, 95] width 15 height 19
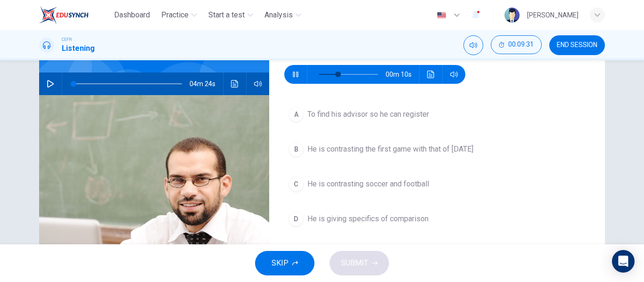
scroll to position [82, 0]
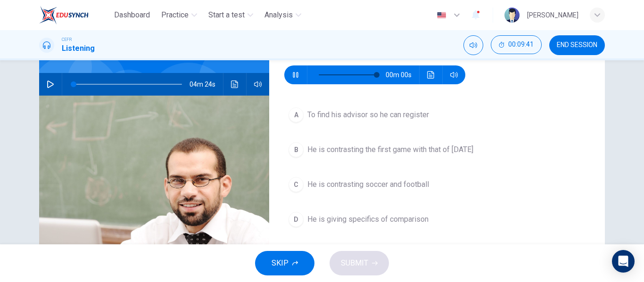
type input "0"
click at [294, 215] on div "D" at bounding box center [295, 219] width 15 height 15
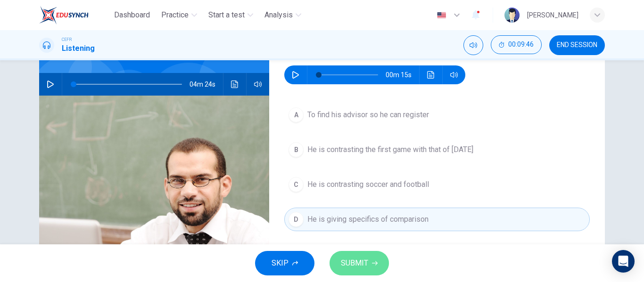
click at [351, 257] on span "SUBMIT" at bounding box center [354, 263] width 27 height 13
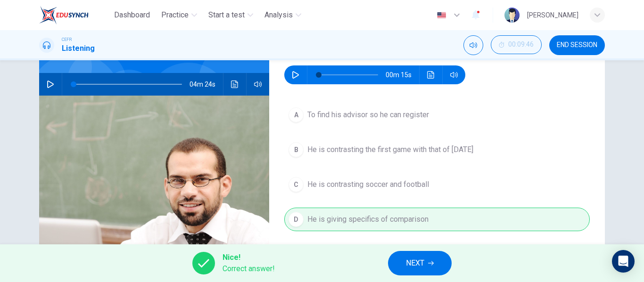
click at [410, 267] on span "NEXT" at bounding box center [415, 263] width 18 height 13
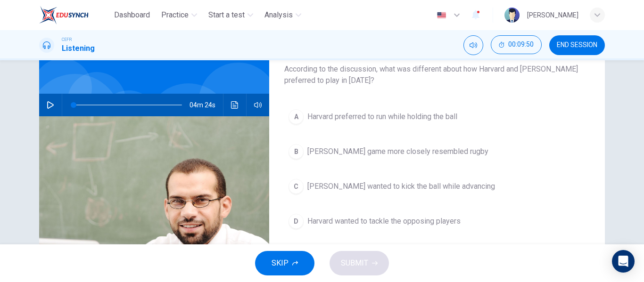
scroll to position [61, 0]
click at [300, 222] on div "D" at bounding box center [295, 220] width 15 height 15
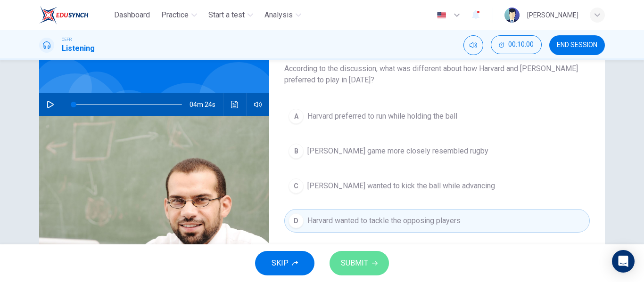
click at [352, 260] on span "SUBMIT" at bounding box center [354, 263] width 27 height 13
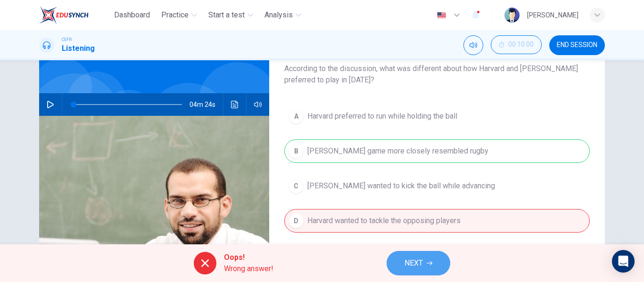
click at [416, 264] on span "NEXT" at bounding box center [413, 263] width 18 height 13
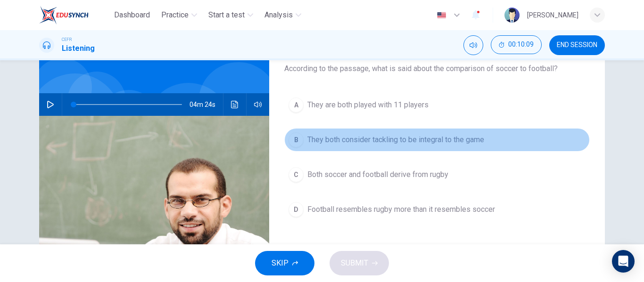
click at [317, 135] on span "They both consider tackling to be integral to the game" at bounding box center [395, 139] width 177 height 11
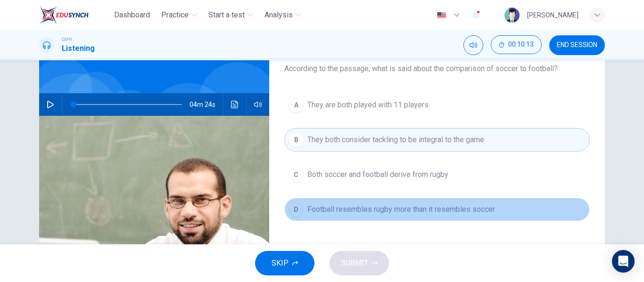
click at [297, 208] on div "D" at bounding box center [295, 209] width 15 height 15
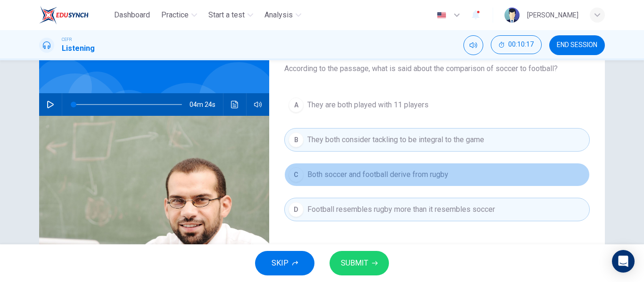
click at [295, 178] on div "C" at bounding box center [295, 174] width 15 height 15
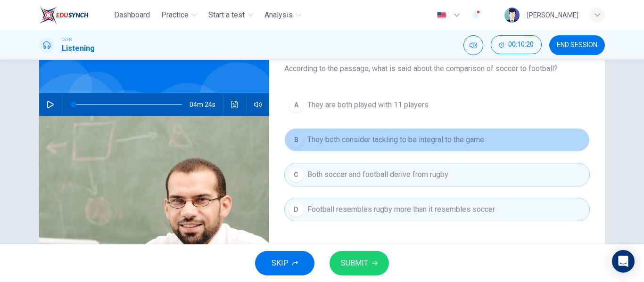
click at [307, 137] on span "They both consider tackling to be integral to the game" at bounding box center [395, 139] width 177 height 11
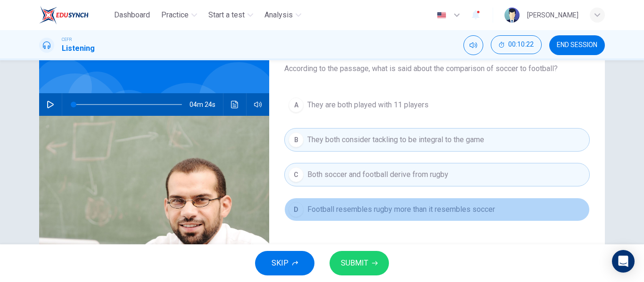
click at [302, 205] on button "D Football resembles rugby more than it resembles soccer" at bounding box center [436, 210] width 305 height 24
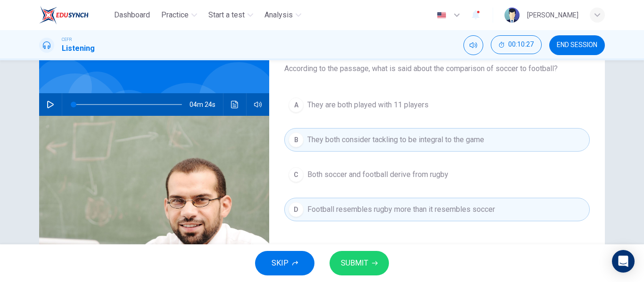
click at [366, 259] on span "SUBMIT" at bounding box center [354, 263] width 27 height 13
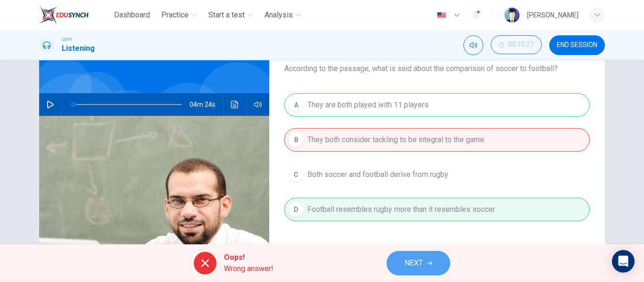
click at [409, 263] on span "NEXT" at bounding box center [413, 263] width 18 height 13
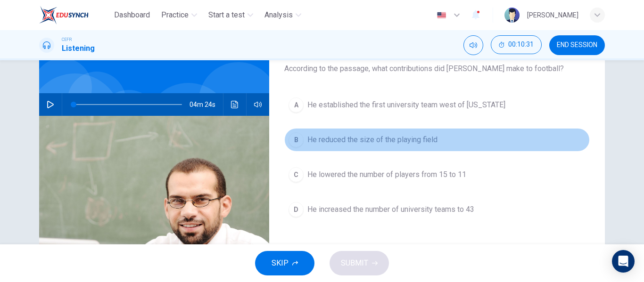
click at [300, 130] on button "B He reduced the size of the playing field" at bounding box center [436, 140] width 305 height 24
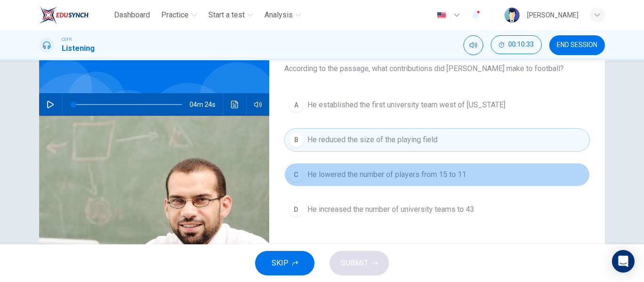
click at [292, 182] on button "C He lowered the number of players from 15 to 11" at bounding box center [436, 175] width 305 height 24
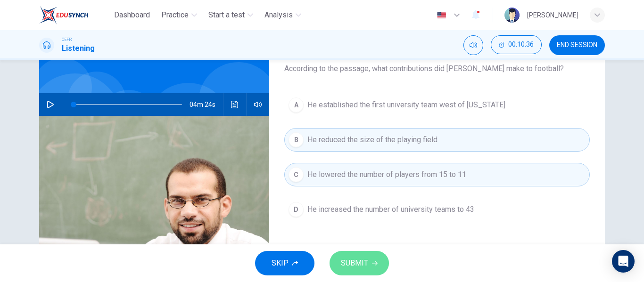
click at [362, 270] on button "SUBMIT" at bounding box center [358, 263] width 59 height 24
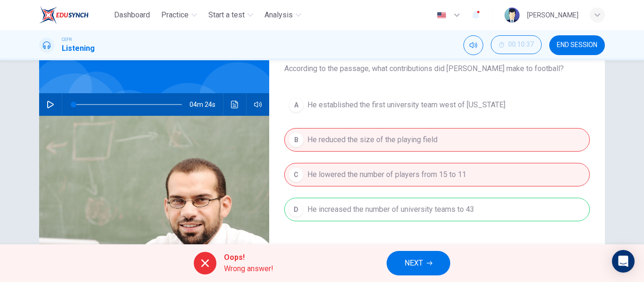
click at [378, 204] on div "A He established the first university team west of [US_STATE] B He reduced the …" at bounding box center [436, 166] width 305 height 147
click at [416, 255] on button "NEXT" at bounding box center [418, 263] width 64 height 24
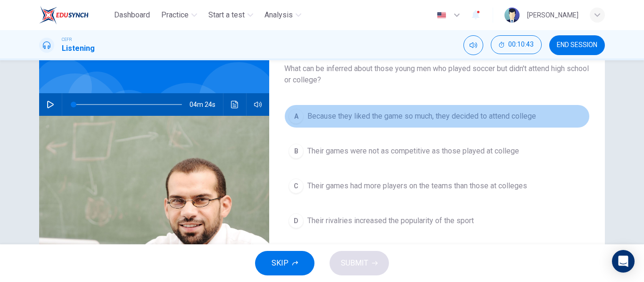
click at [305, 109] on button "A Because they liked the game so much, they decided to attend college" at bounding box center [436, 117] width 305 height 24
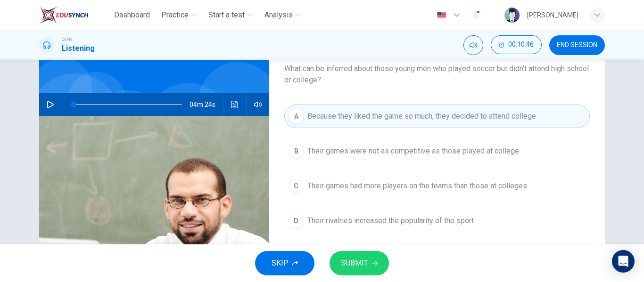
click at [304, 215] on button "D Their rivalries increased the popularity of the sport" at bounding box center [436, 221] width 305 height 24
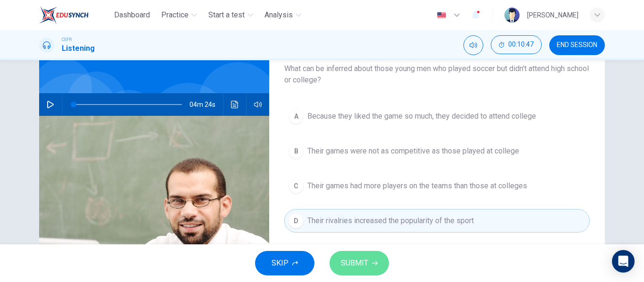
click at [366, 272] on button "SUBMIT" at bounding box center [358, 263] width 59 height 24
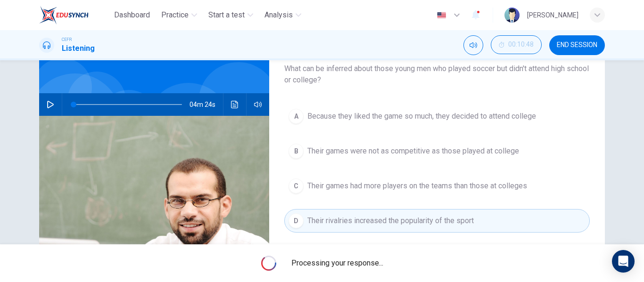
click at [366, 272] on div "Processing your response..." at bounding box center [322, 264] width 644 height 38
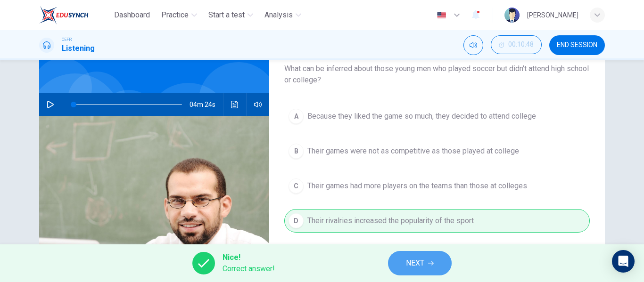
click at [433, 259] on button "NEXT" at bounding box center [420, 263] width 64 height 24
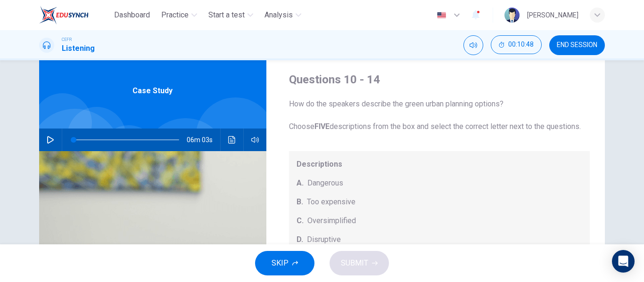
scroll to position [30, 0]
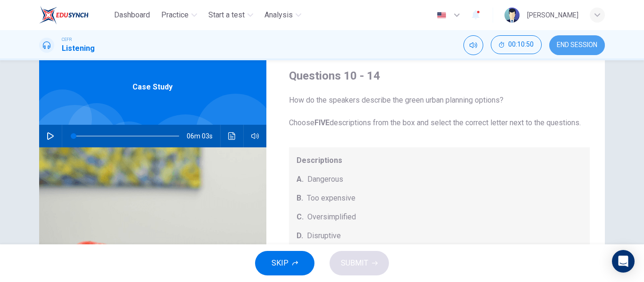
click at [566, 46] on span "END SESSION" at bounding box center [576, 45] width 41 height 8
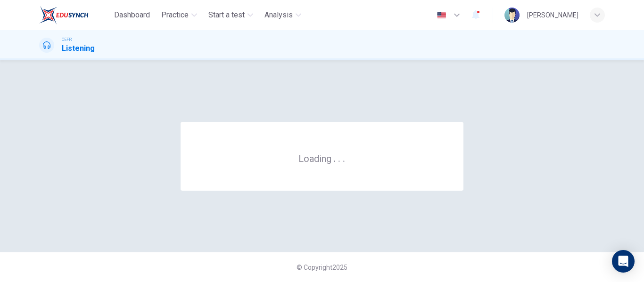
scroll to position [0, 0]
